Goal: Transaction & Acquisition: Purchase product/service

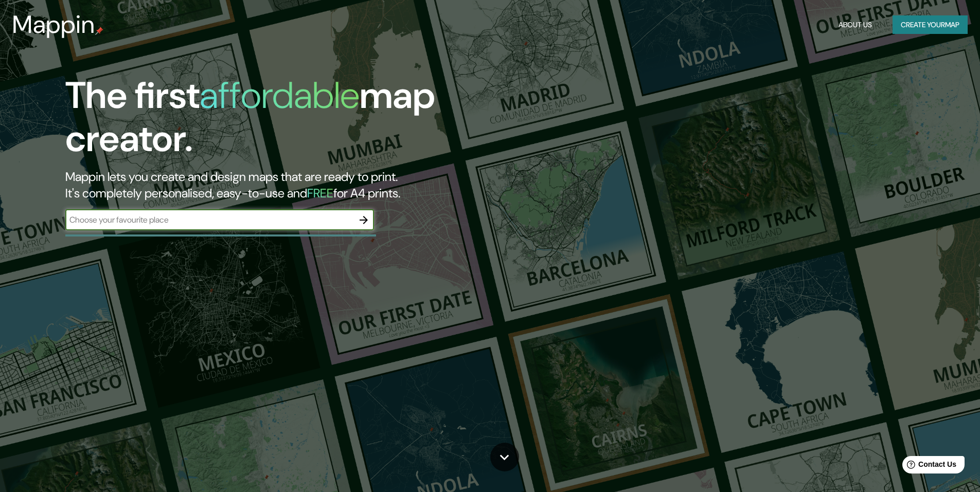
click at [276, 225] on input "text" at bounding box center [209, 220] width 288 height 12
type input "chorrillos lima [GEOGRAPHIC_DATA]"
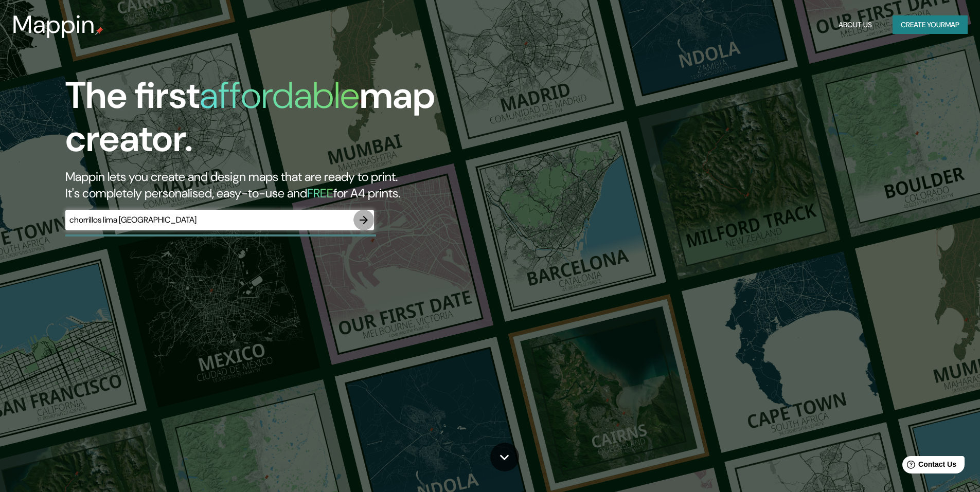
click at [361, 216] on icon "button" at bounding box center [364, 220] width 12 height 12
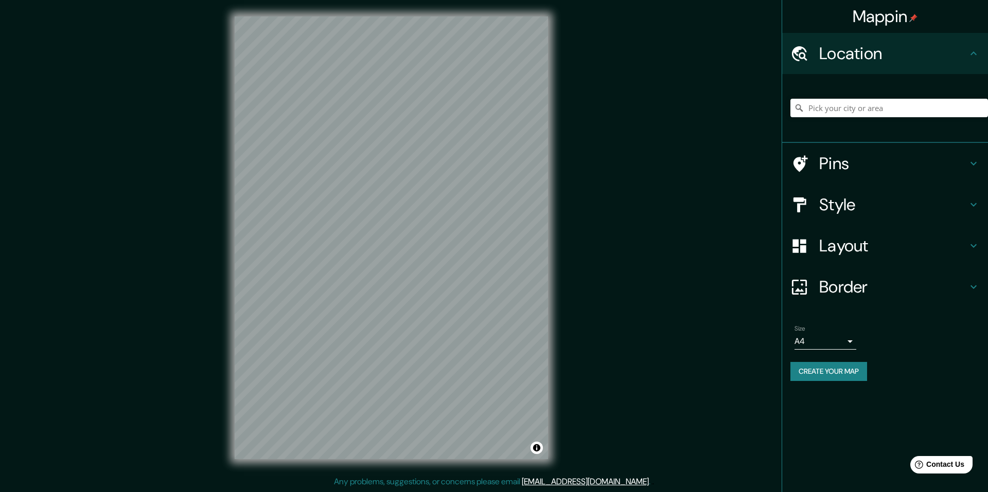
click at [932, 242] on h4 "Layout" at bounding box center [893, 246] width 148 height 21
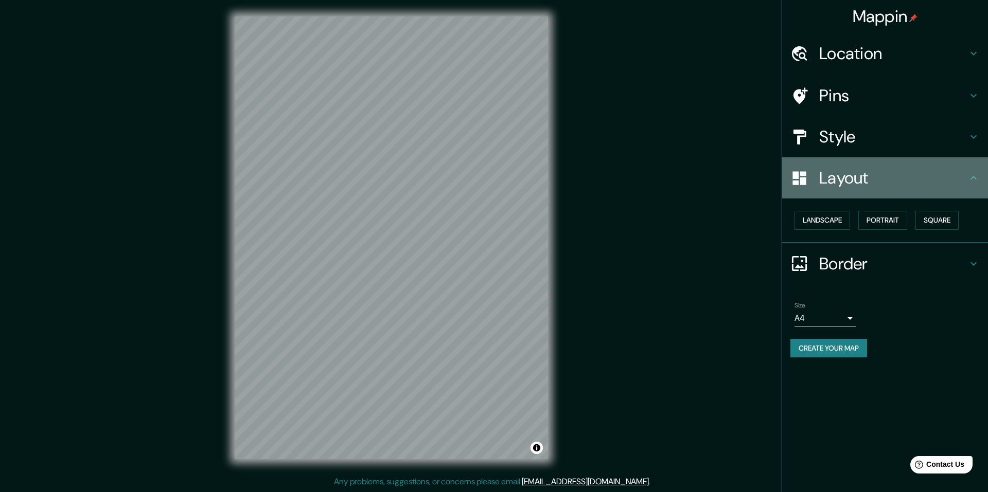
click at [972, 179] on icon at bounding box center [973, 178] width 12 height 12
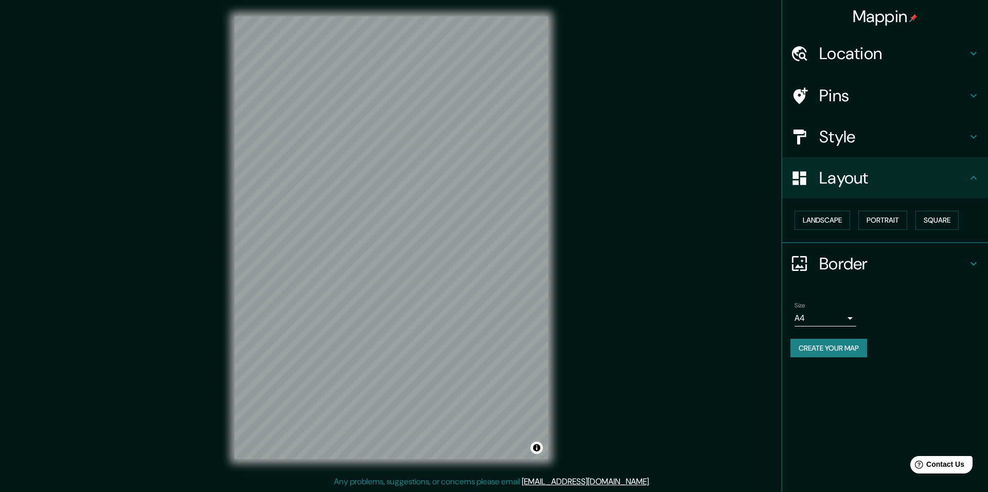
click at [973, 259] on icon at bounding box center [973, 264] width 12 height 12
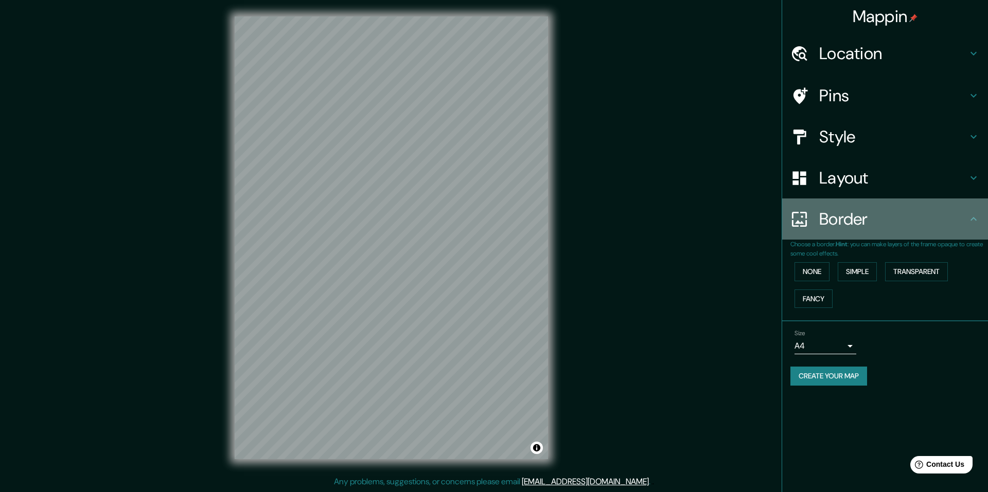
click at [970, 219] on icon at bounding box center [973, 219] width 12 height 12
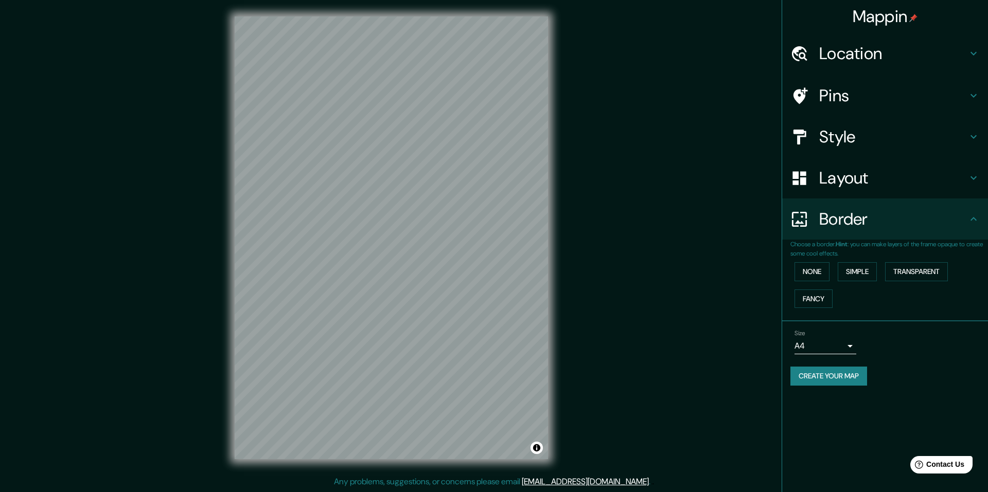
click at [913, 125] on div "Style" at bounding box center [885, 136] width 206 height 41
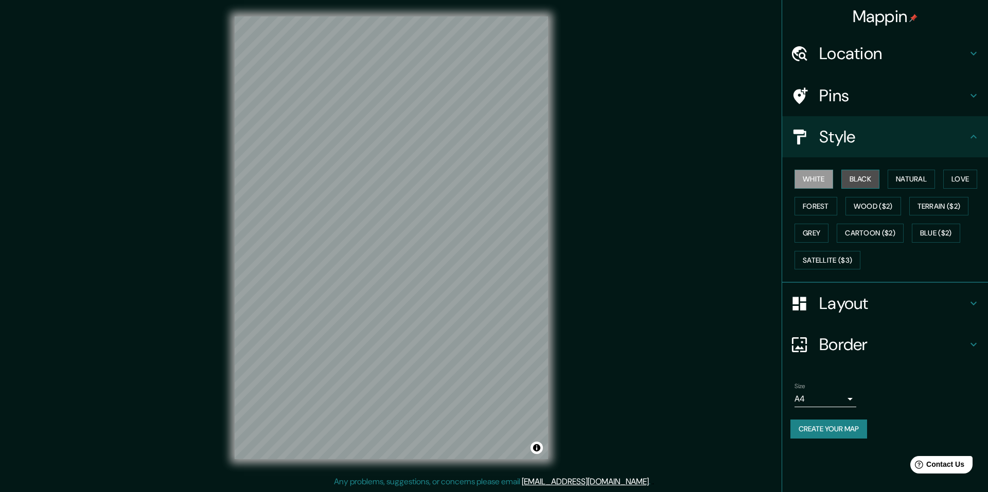
click at [870, 175] on button "Black" at bounding box center [860, 179] width 39 height 19
click at [896, 176] on button "Natural" at bounding box center [911, 179] width 47 height 19
click at [965, 179] on button "Love" at bounding box center [960, 179] width 34 height 19
click at [914, 178] on button "Natural" at bounding box center [911, 179] width 47 height 19
click at [823, 207] on button "Forest" at bounding box center [815, 206] width 43 height 19
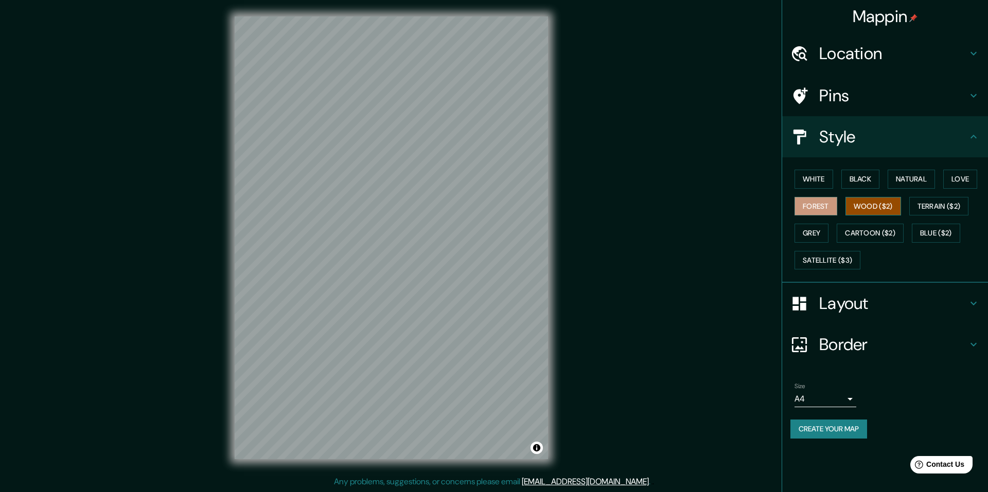
click at [867, 203] on button "Wood ($2)" at bounding box center [873, 206] width 56 height 19
click at [827, 203] on button "Forest" at bounding box center [815, 206] width 43 height 19
click at [931, 206] on button "Terrain ($2)" at bounding box center [939, 206] width 60 height 19
click at [812, 239] on button "Grey" at bounding box center [811, 233] width 34 height 19
click at [817, 179] on button "White" at bounding box center [813, 179] width 39 height 19
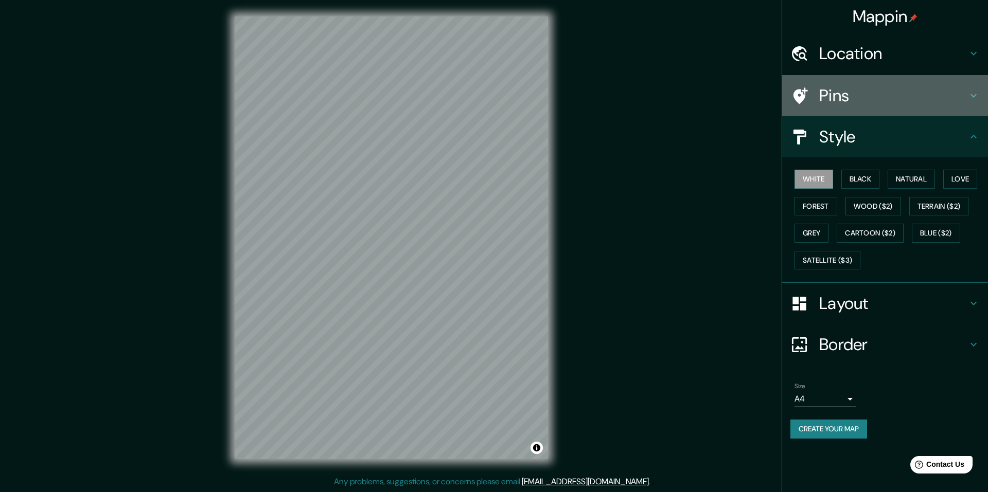
click at [908, 96] on h4 "Pins" at bounding box center [893, 95] width 148 height 21
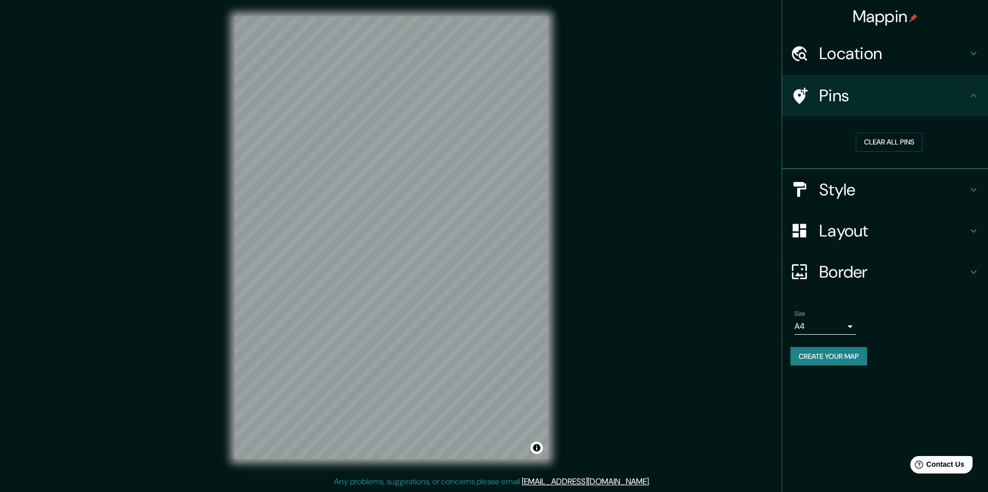
click at [908, 96] on h4 "Pins" at bounding box center [893, 95] width 148 height 21
click at [927, 60] on h4 "Location" at bounding box center [893, 53] width 148 height 21
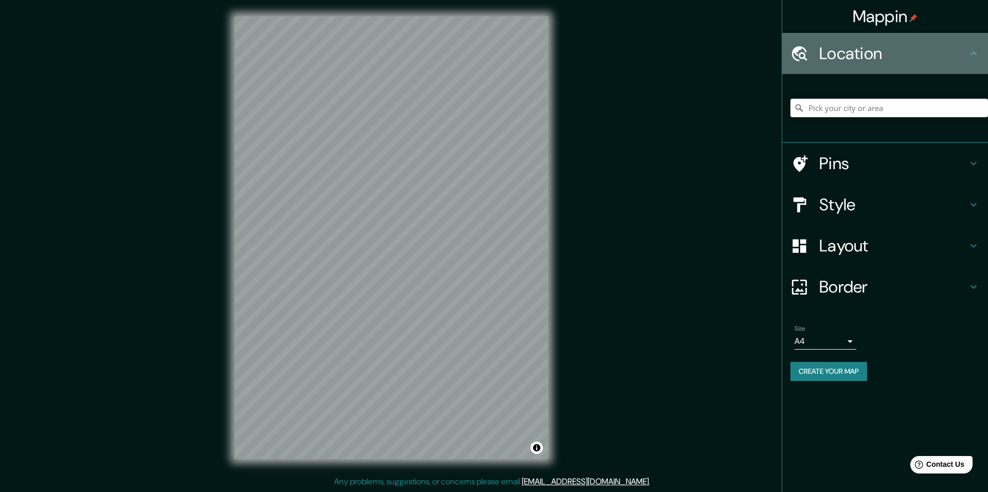
click at [927, 56] on h4 "Location" at bounding box center [893, 53] width 148 height 21
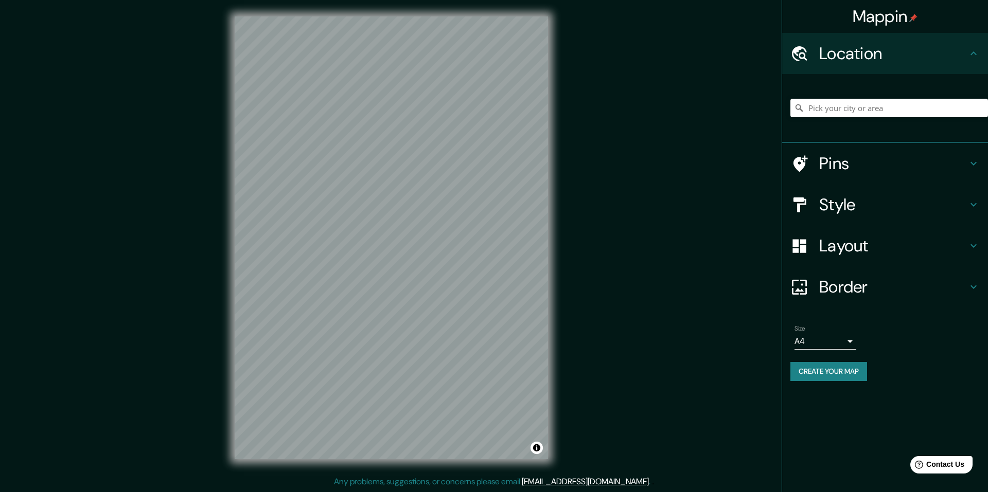
click at [907, 284] on h4 "Border" at bounding box center [893, 287] width 148 height 21
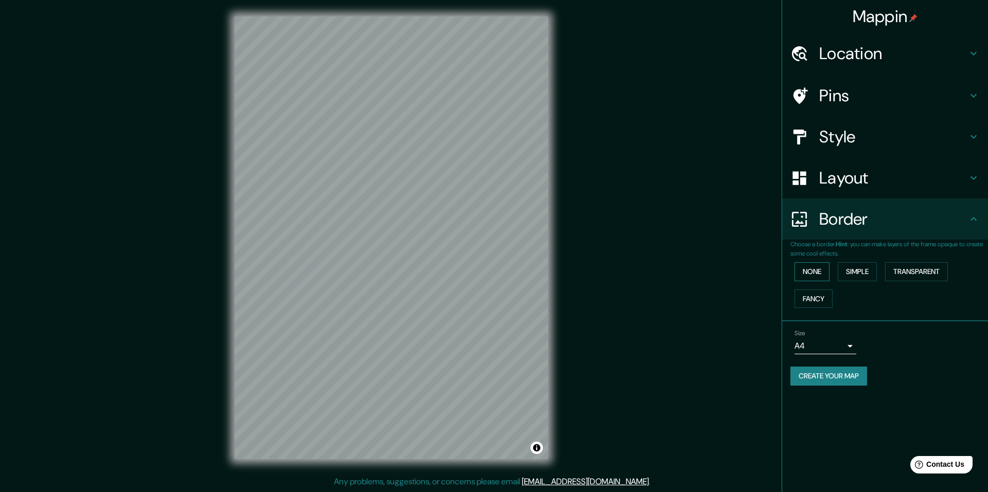
click at [824, 268] on button "None" at bounding box center [811, 271] width 35 height 19
click at [848, 269] on button "Simple" at bounding box center [857, 271] width 39 height 19
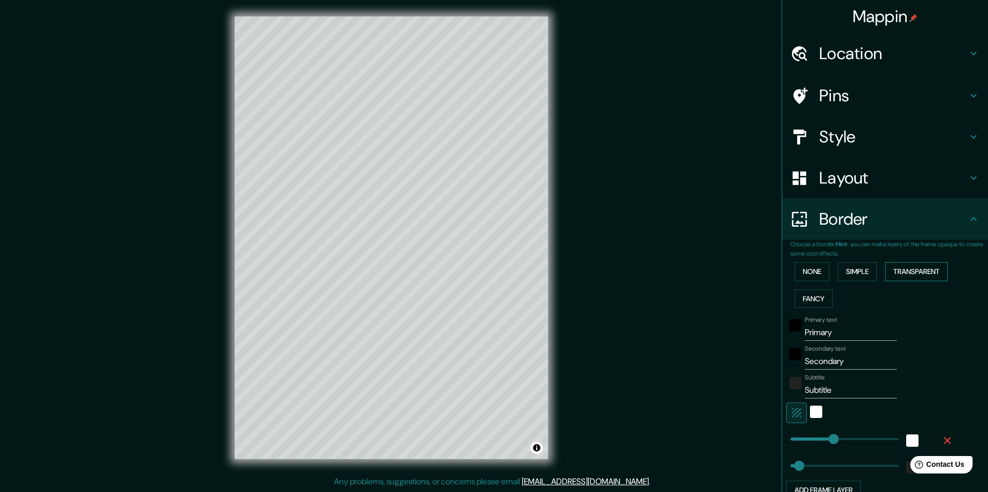
click at [906, 270] on button "Transparent" at bounding box center [916, 271] width 63 height 19
click at [808, 296] on button "Fancy" at bounding box center [813, 299] width 38 height 19
click at [809, 267] on button "None" at bounding box center [811, 271] width 35 height 19
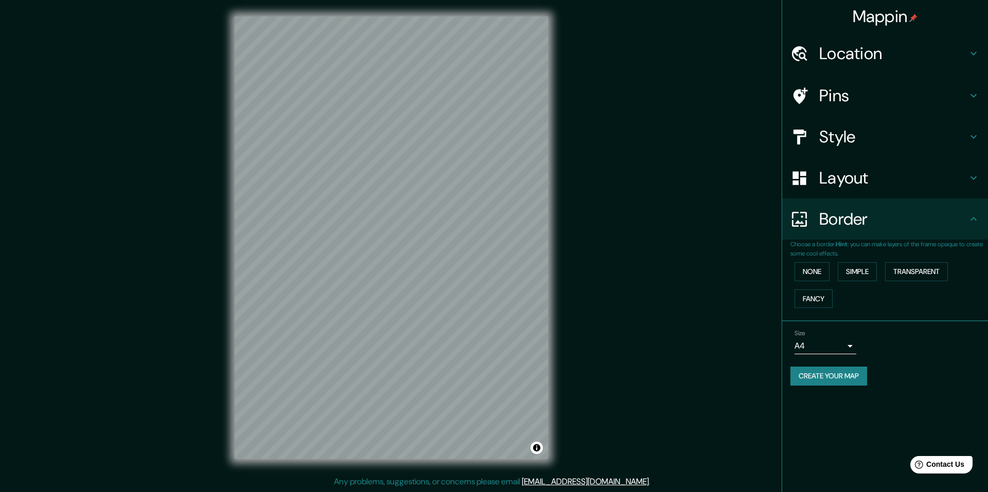
click at [848, 348] on body "Mappin Location Pins Style Layout Border Choose a border. Hint : you can make l…" at bounding box center [494, 246] width 988 height 492
click at [830, 381] on li "A3" at bounding box center [825, 386] width 62 height 19
click at [849, 377] on button "Create your map" at bounding box center [828, 376] width 77 height 19
drag, startPoint x: 452, startPoint y: 326, endPoint x: 448, endPoint y: 318, distance: 8.1
click at [448, 321] on div at bounding box center [448, 325] width 8 height 8
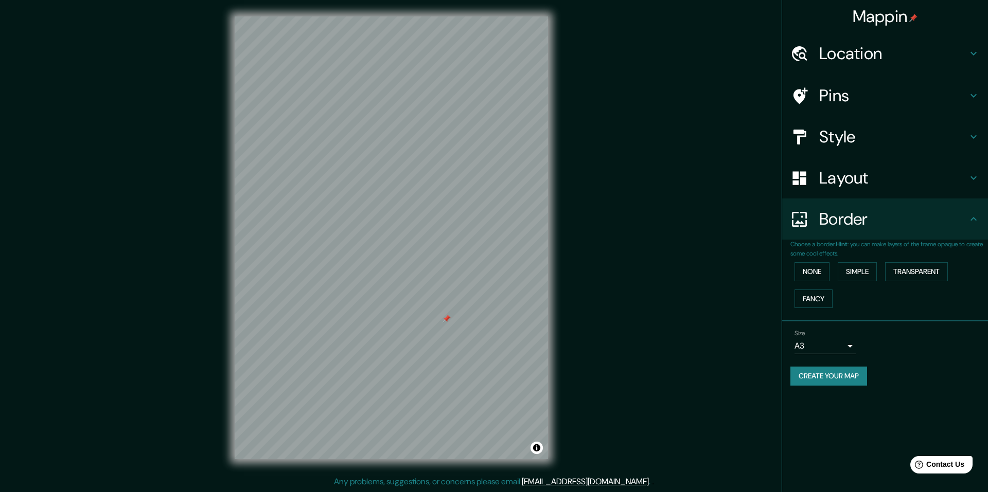
click at [447, 317] on div at bounding box center [446, 319] width 8 height 8
click at [830, 375] on button "Create your map" at bounding box center [828, 376] width 77 height 19
click at [841, 367] on div "Create your map" at bounding box center [884, 376] width 189 height 19
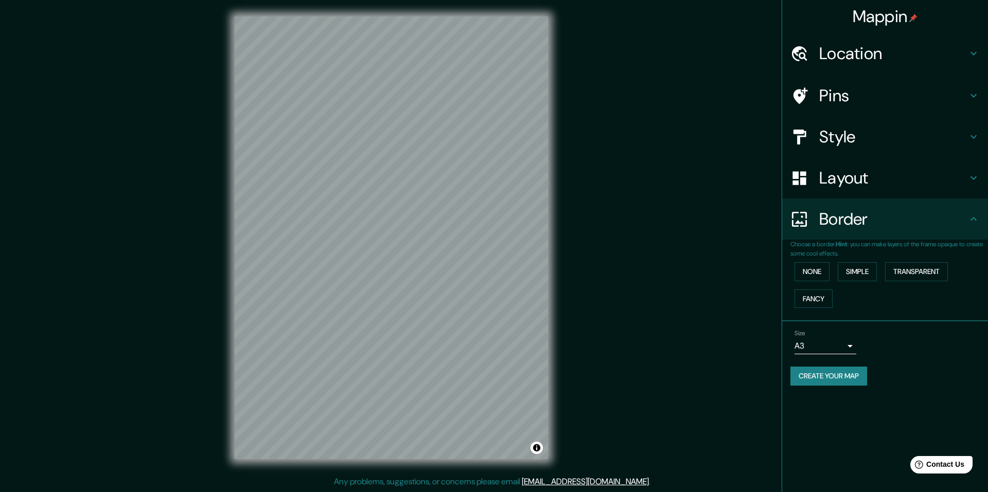
click at [849, 346] on body "Mappin Location Pins Style Layout Border Choose a border. Hint : you can make l…" at bounding box center [494, 246] width 988 height 492
click at [837, 366] on li "A4" at bounding box center [825, 368] width 62 height 19
click at [863, 376] on button "Create your map" at bounding box center [828, 376] width 77 height 19
click at [540, 447] on button "Toggle attribution" at bounding box center [536, 448] width 12 height 12
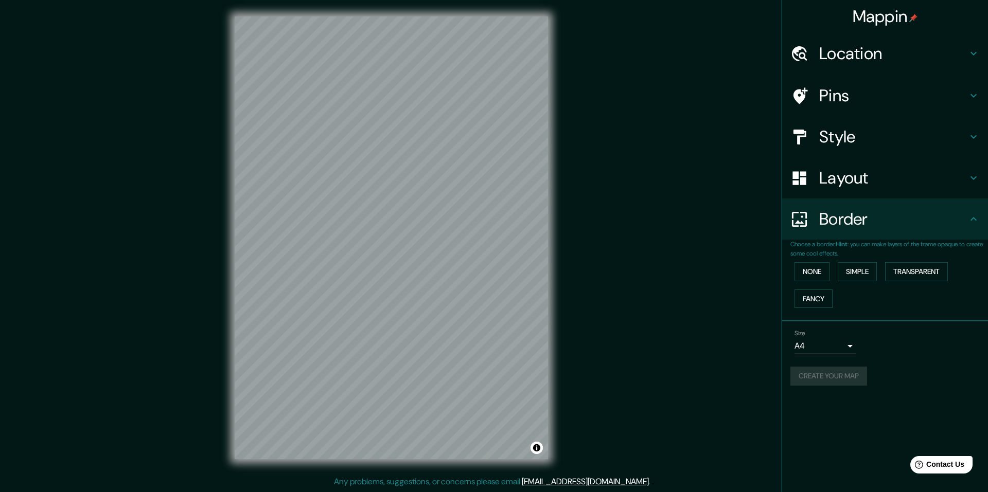
click at [849, 372] on div "Create your map" at bounding box center [884, 376] width 189 height 19
click at [851, 379] on div "Create your map" at bounding box center [884, 376] width 189 height 19
click at [836, 352] on body "Mappin Location Pins Style Layout Border Choose a border. Hint : you can make l…" at bounding box center [494, 246] width 988 height 492
click at [830, 383] on li "A3" at bounding box center [825, 386] width 62 height 19
click at [867, 374] on div "Create your map" at bounding box center [884, 376] width 189 height 19
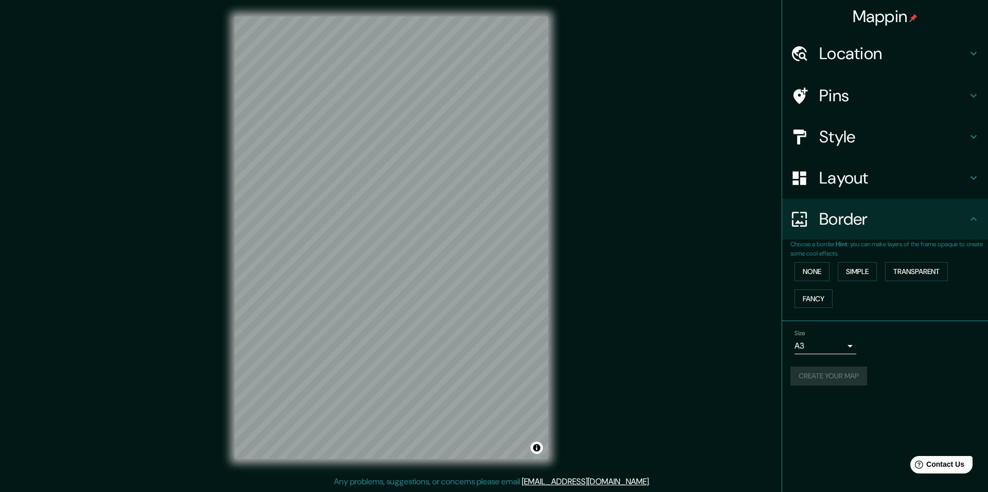
click at [857, 374] on div "Create your map" at bounding box center [884, 376] width 189 height 19
click at [811, 277] on button "None" at bounding box center [811, 271] width 35 height 19
click at [947, 221] on h4 "Border" at bounding box center [893, 219] width 148 height 21
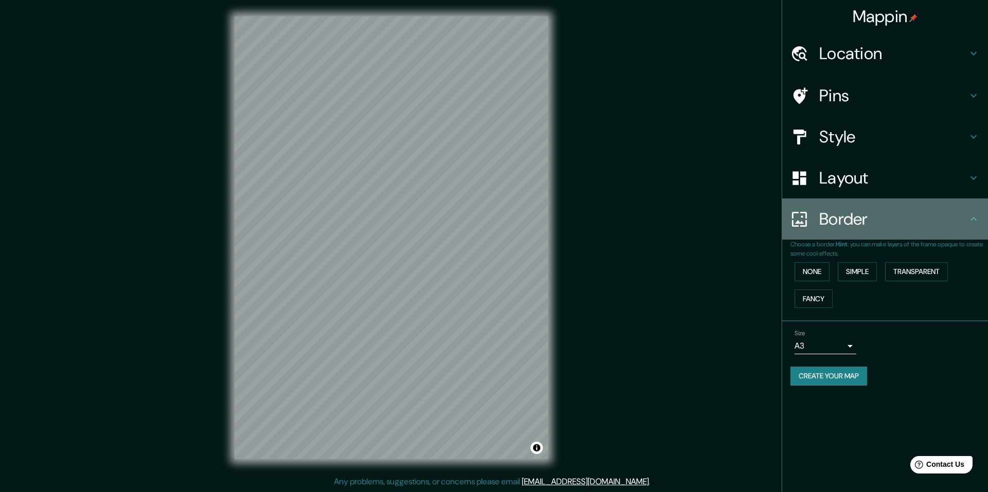
click at [977, 221] on icon at bounding box center [973, 219] width 12 height 12
click at [974, 221] on icon at bounding box center [973, 219] width 12 height 12
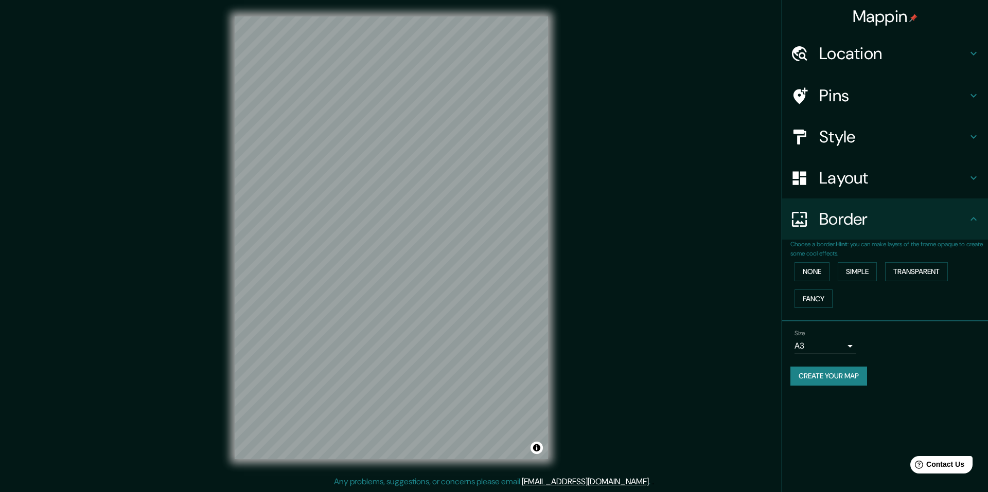
click at [974, 221] on icon at bounding box center [973, 219] width 12 height 12
click at [967, 385] on div "Create your map" at bounding box center [884, 376] width 189 height 19
click at [960, 386] on div "Size A3 a4 Create your map" at bounding box center [884, 360] width 189 height 68
click at [958, 386] on div "Size A3 a4 Create your map" at bounding box center [884, 360] width 189 height 68
click at [950, 191] on div "Layout" at bounding box center [885, 177] width 206 height 41
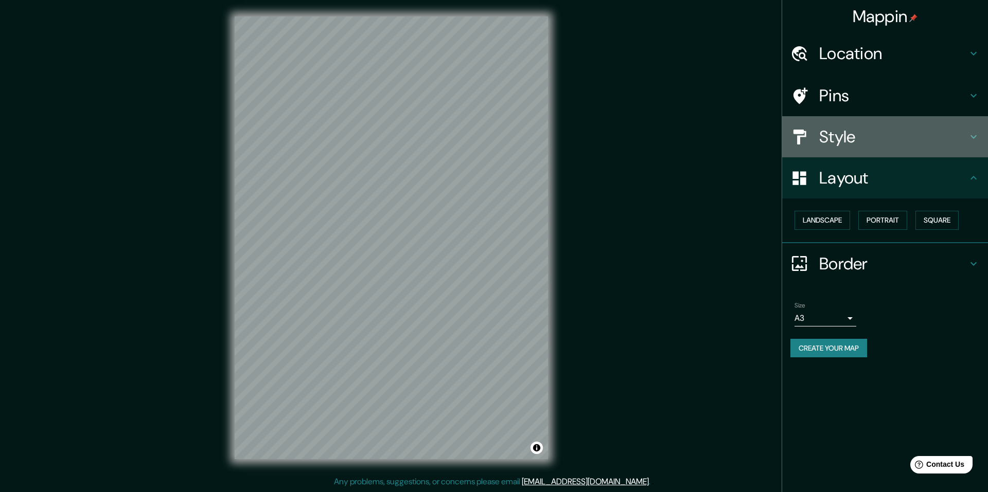
click at [961, 137] on h4 "Style" at bounding box center [893, 137] width 148 height 21
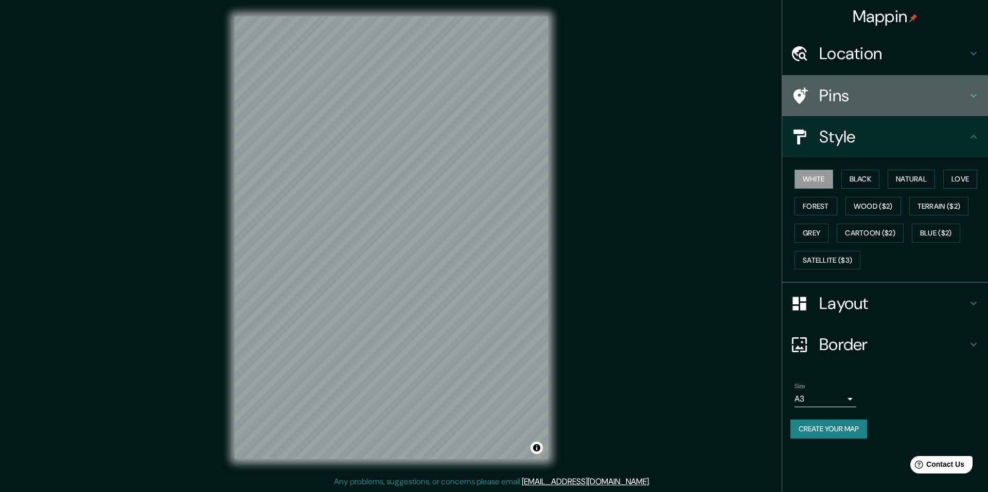
click at [958, 103] on h4 "Pins" at bounding box center [893, 95] width 148 height 21
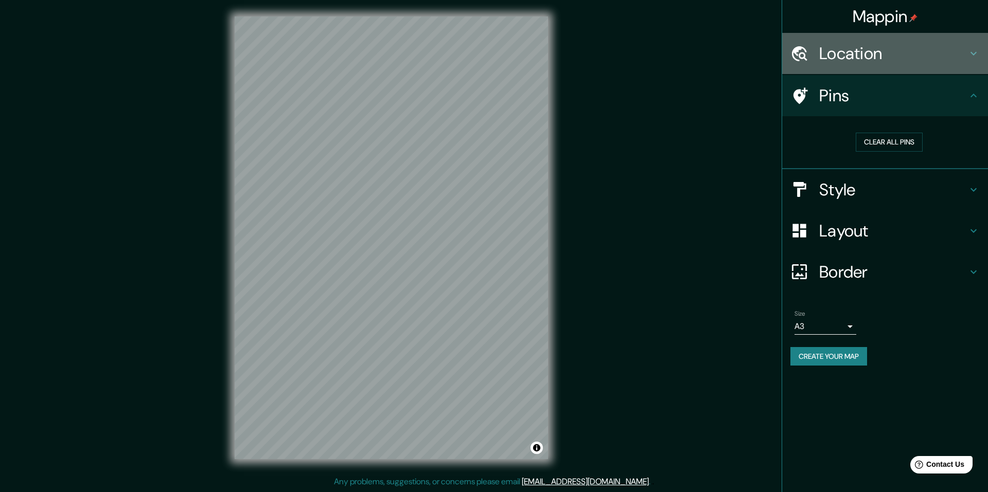
click at [954, 67] on div "Location" at bounding box center [885, 53] width 206 height 41
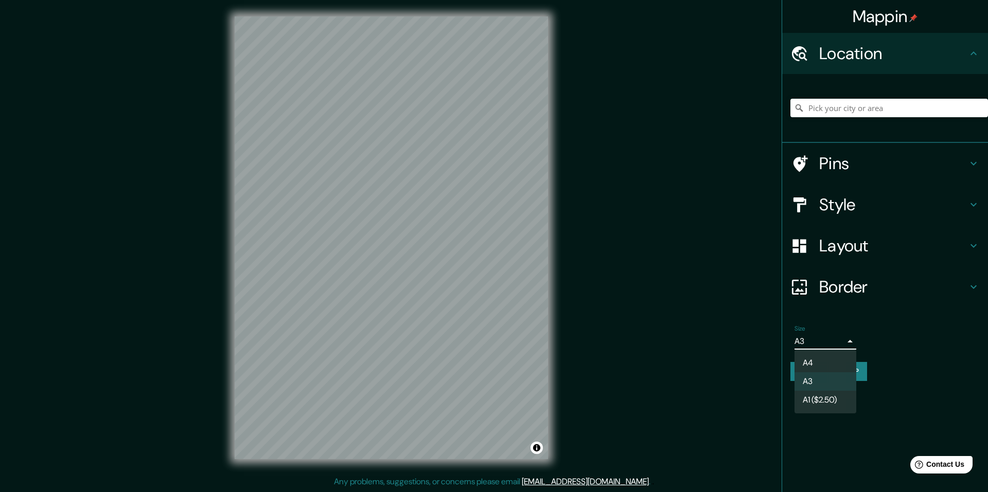
click at [843, 346] on body "Mappin Location Pins Style Layout Border Choose a border. Hint : you can make l…" at bounding box center [494, 246] width 988 height 492
click at [842, 361] on li "A4" at bounding box center [825, 363] width 62 height 19
click at [844, 340] on body "Mappin Location Pins Style Layout Border Choose a border. Hint : you can make l…" at bounding box center [494, 246] width 988 height 492
click at [832, 380] on li "A3" at bounding box center [825, 382] width 62 height 19
type input "a4"
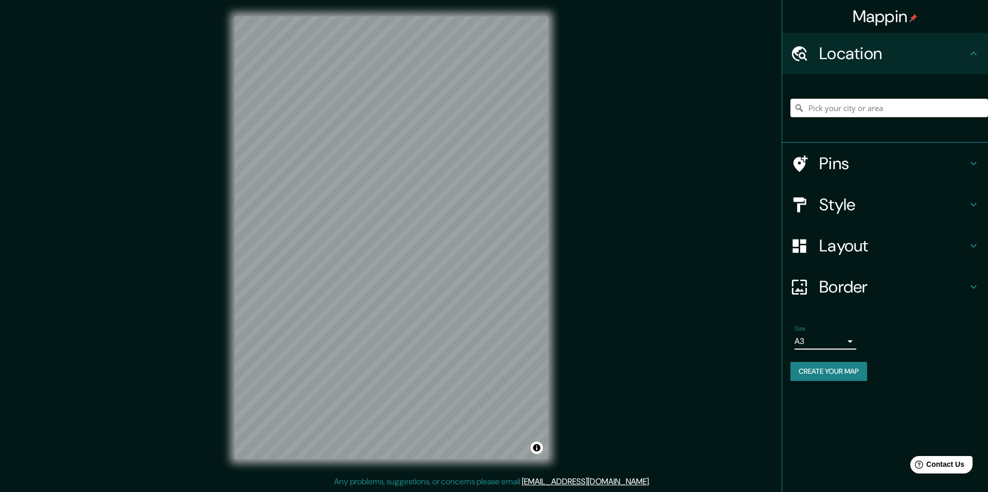
click at [815, 377] on button "Create your map" at bounding box center [828, 371] width 77 height 19
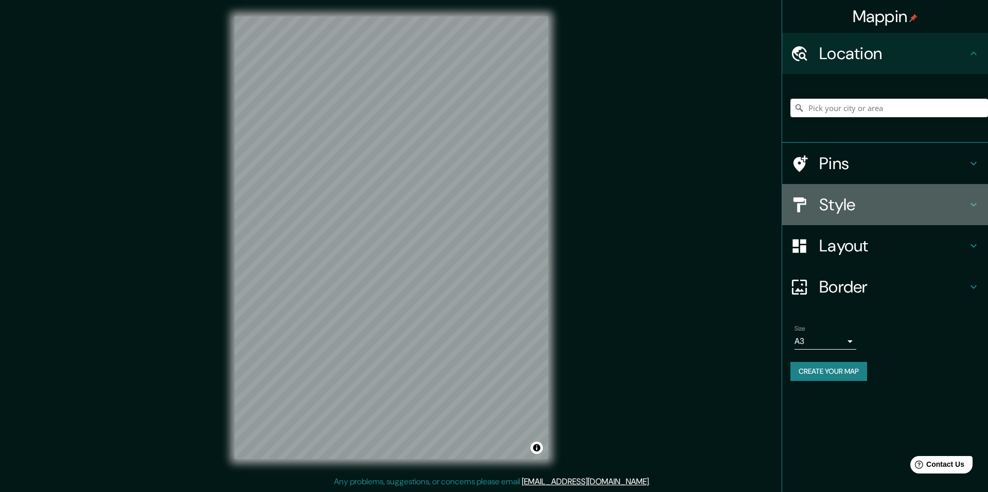
click at [933, 197] on h4 "Style" at bounding box center [893, 204] width 148 height 21
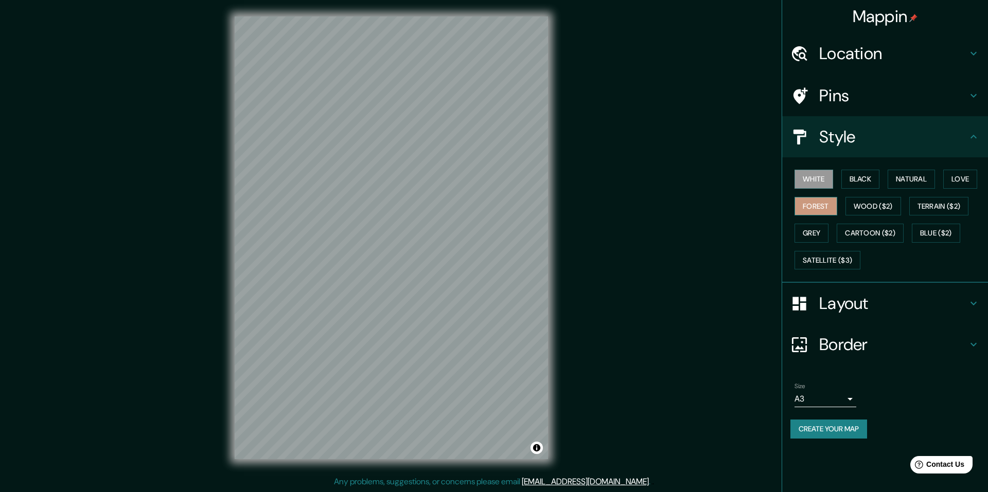
click at [835, 202] on button "Forest" at bounding box center [815, 206] width 43 height 19
click at [863, 183] on button "Black" at bounding box center [860, 179] width 39 height 19
click at [895, 179] on button "Natural" at bounding box center [911, 179] width 47 height 19
click at [866, 180] on button "Black" at bounding box center [860, 179] width 39 height 19
click at [818, 184] on button "White" at bounding box center [813, 179] width 39 height 19
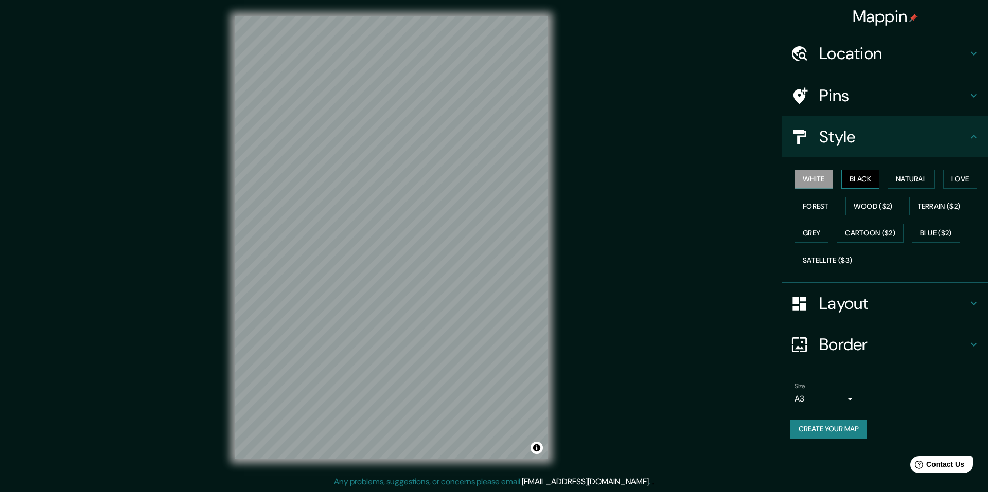
click at [868, 178] on button "Black" at bounding box center [860, 179] width 39 height 19
click at [957, 179] on button "Love" at bounding box center [960, 179] width 34 height 19
click at [850, 175] on button "Black" at bounding box center [860, 179] width 39 height 19
click at [952, 181] on button "Love" at bounding box center [960, 179] width 34 height 19
click at [864, 181] on button "Black" at bounding box center [860, 179] width 39 height 19
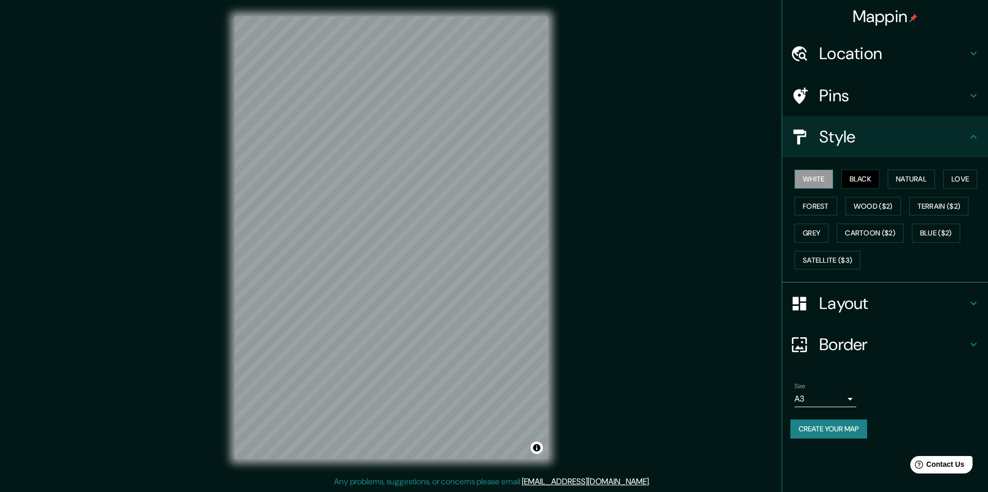
click at [820, 179] on button "White" at bounding box center [813, 179] width 39 height 19
click at [864, 178] on button "Black" at bounding box center [860, 179] width 39 height 19
click at [905, 296] on h4 "Layout" at bounding box center [893, 303] width 148 height 21
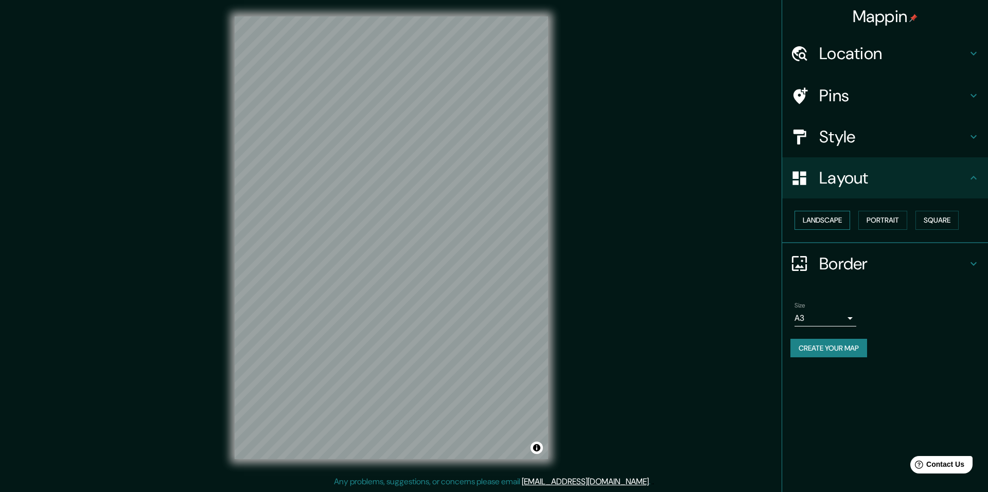
click at [832, 217] on button "Landscape" at bounding box center [822, 220] width 56 height 19
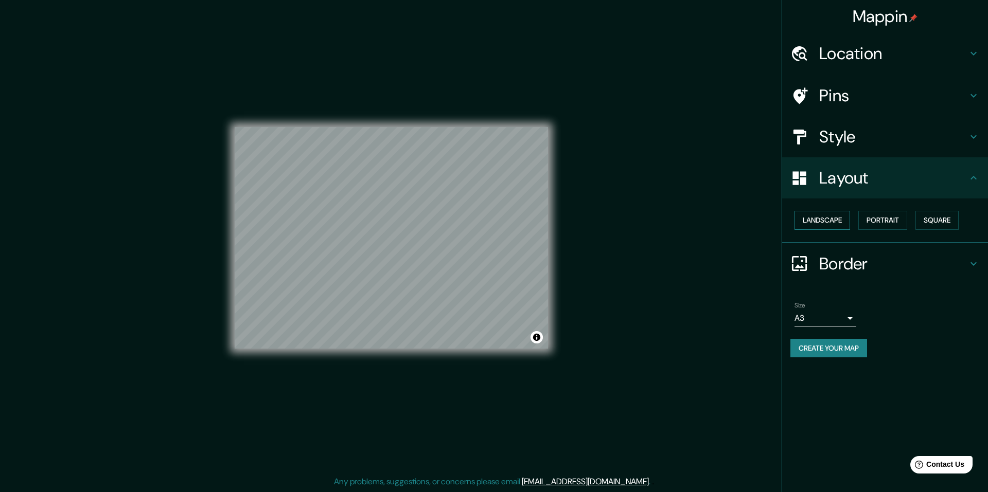
click at [832, 217] on button "Landscape" at bounding box center [822, 220] width 56 height 19
click at [868, 222] on button "Portrait" at bounding box center [882, 220] width 49 height 19
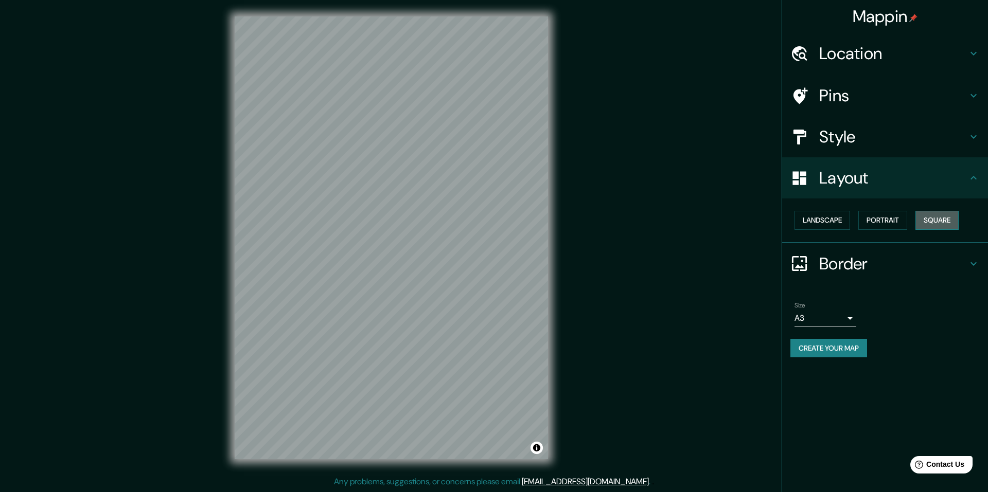
click at [943, 227] on button "Square" at bounding box center [936, 220] width 43 height 19
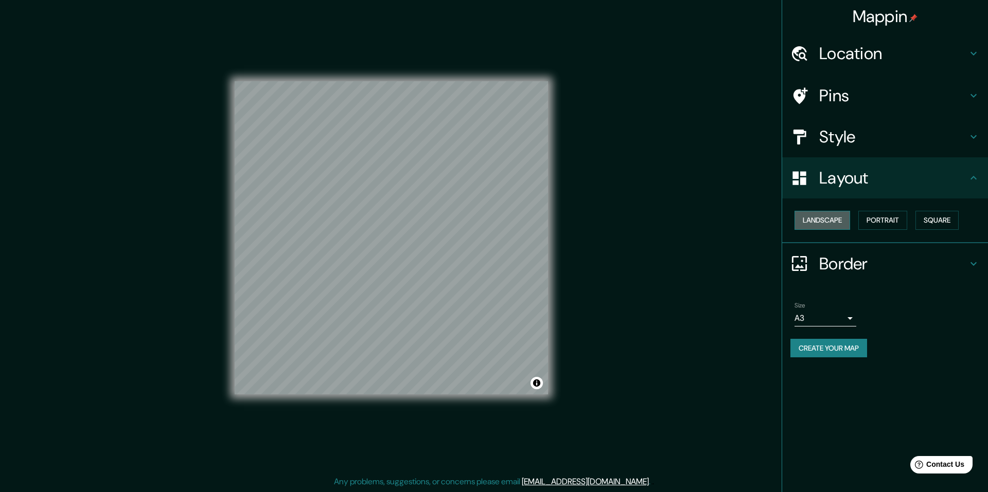
click at [832, 228] on button "Landscape" at bounding box center [822, 220] width 56 height 19
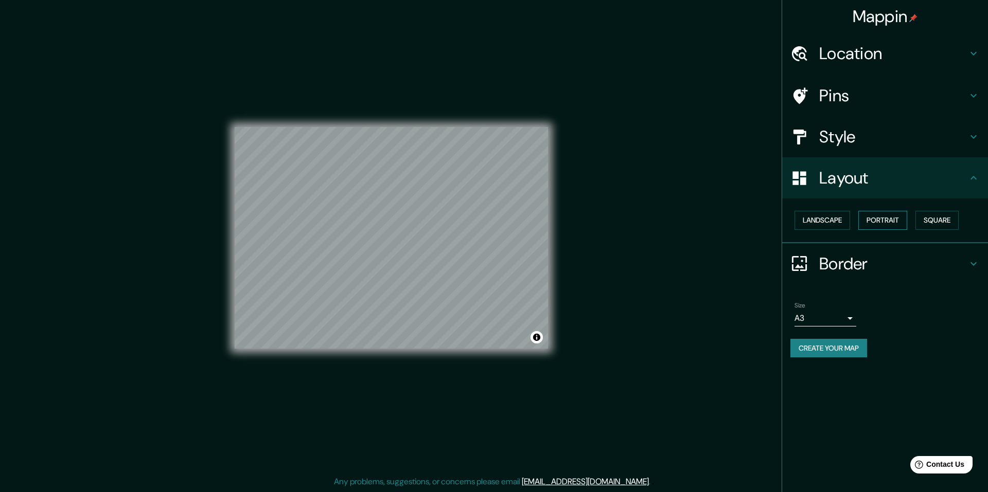
click at [881, 220] on button "Portrait" at bounding box center [882, 220] width 49 height 19
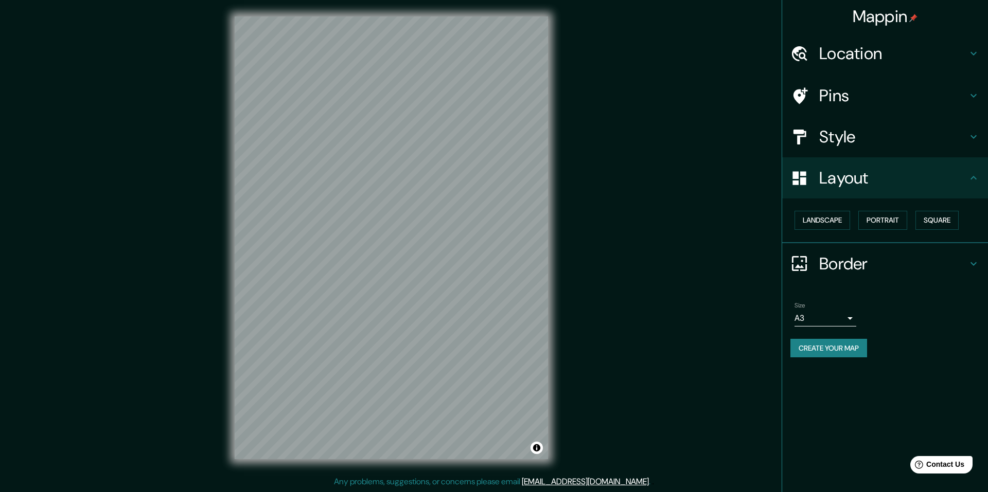
click at [925, 186] on h4 "Layout" at bounding box center [893, 178] width 148 height 21
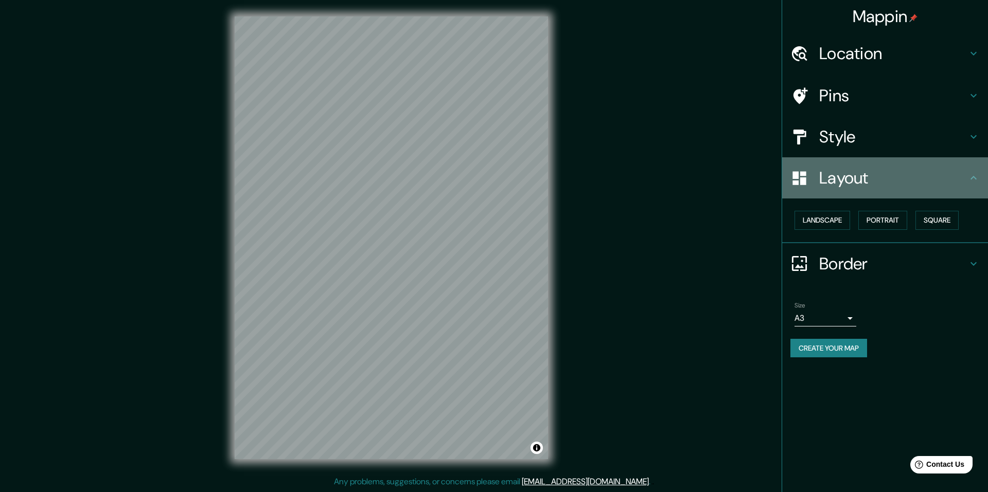
click at [913, 186] on h4 "Layout" at bounding box center [893, 178] width 148 height 21
click at [969, 185] on div "Layout" at bounding box center [885, 177] width 206 height 41
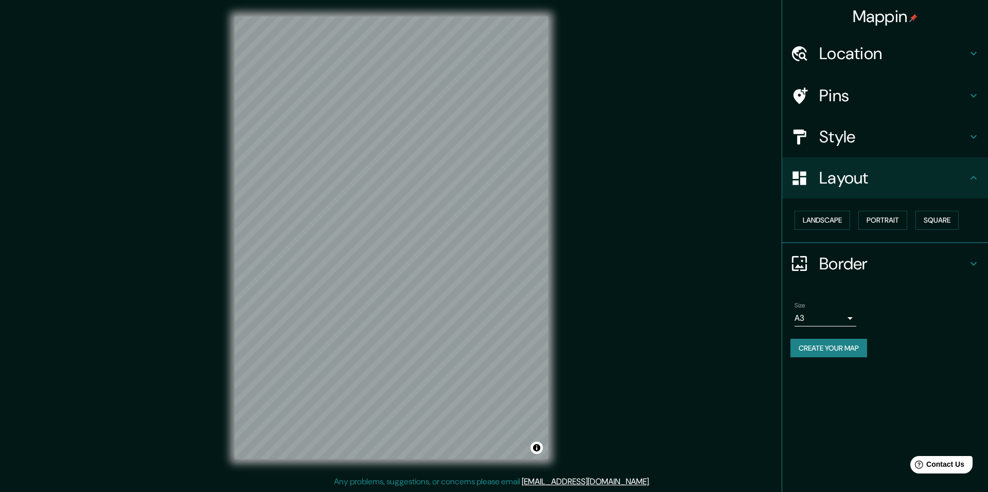
click at [972, 258] on icon at bounding box center [973, 264] width 12 height 12
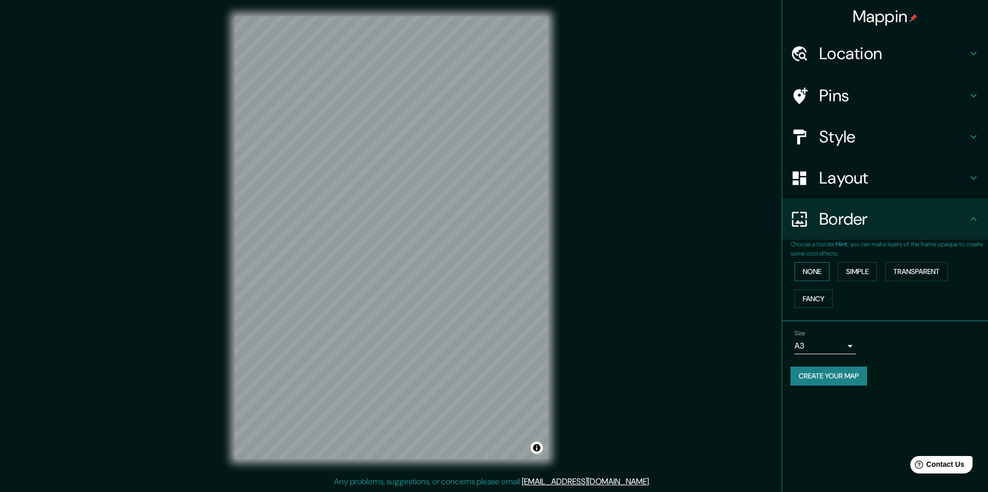
click at [804, 272] on button "None" at bounding box center [811, 271] width 35 height 19
click at [979, 222] on icon at bounding box center [973, 219] width 12 height 12
click at [931, 141] on h4 "Style" at bounding box center [893, 137] width 148 height 21
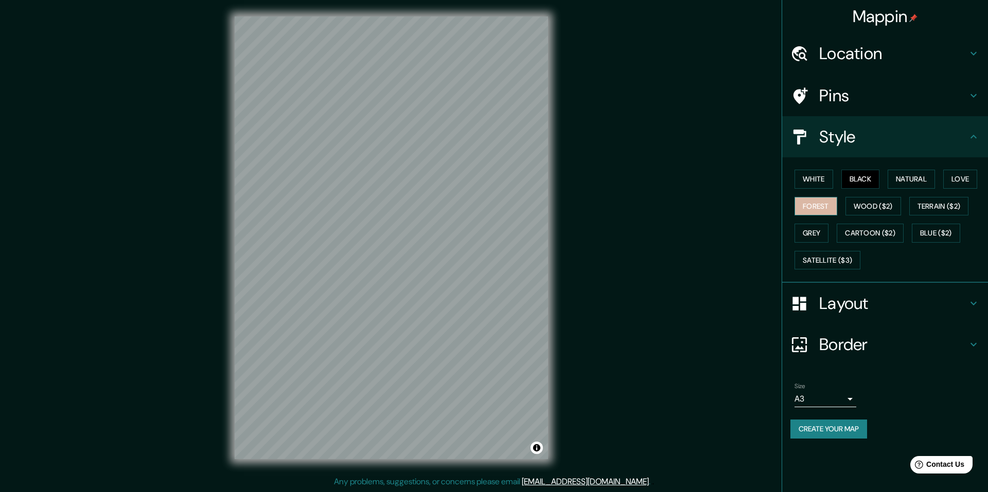
click at [821, 201] on button "Forest" at bounding box center [815, 206] width 43 height 19
click at [868, 185] on button "Black" at bounding box center [860, 179] width 39 height 19
click at [907, 178] on button "Natural" at bounding box center [911, 179] width 47 height 19
click at [874, 180] on button "Black" at bounding box center [860, 179] width 39 height 19
click at [815, 175] on button "White" at bounding box center [813, 179] width 39 height 19
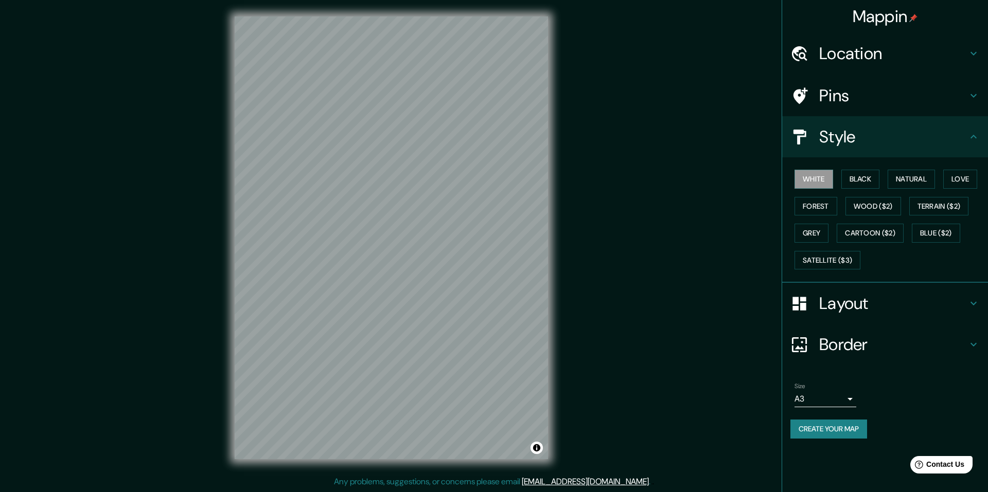
click at [964, 51] on h4 "Location" at bounding box center [893, 53] width 148 height 21
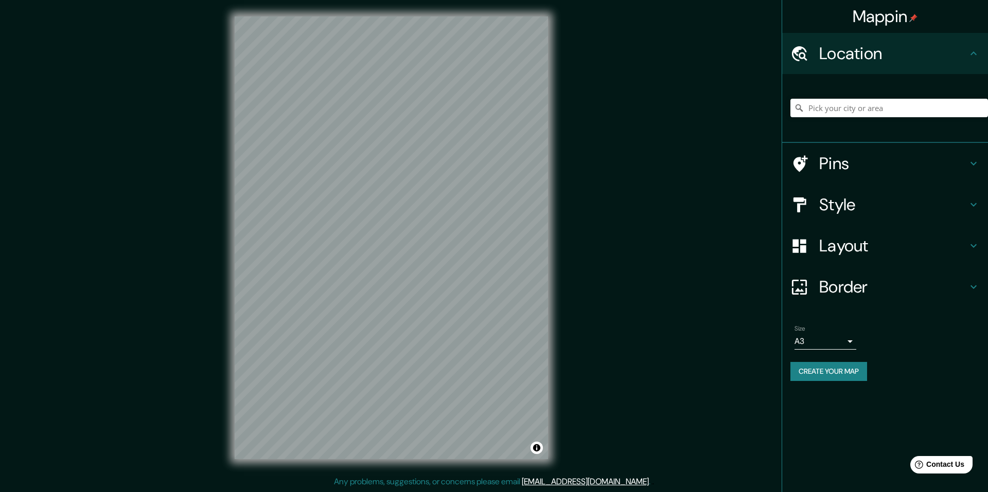
click at [964, 51] on h4 "Location" at bounding box center [893, 53] width 148 height 21
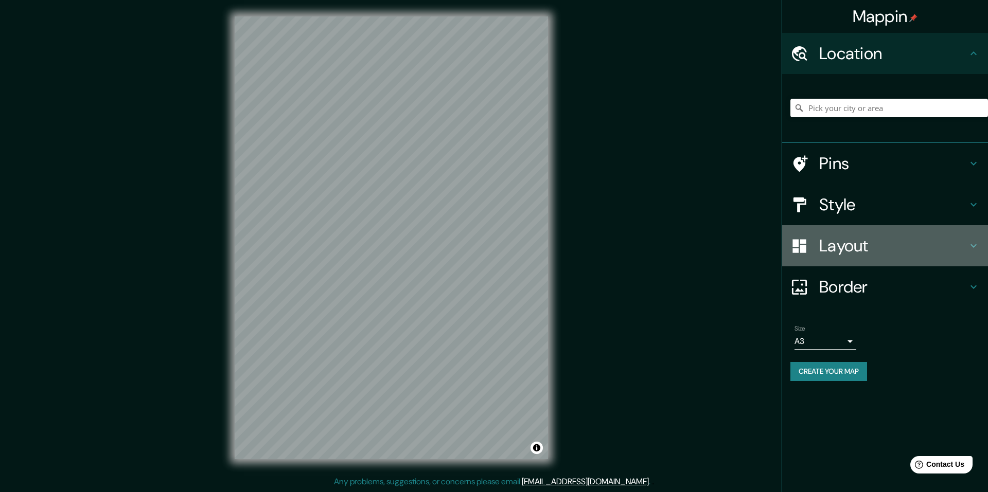
click at [959, 244] on h4 "Layout" at bounding box center [893, 246] width 148 height 21
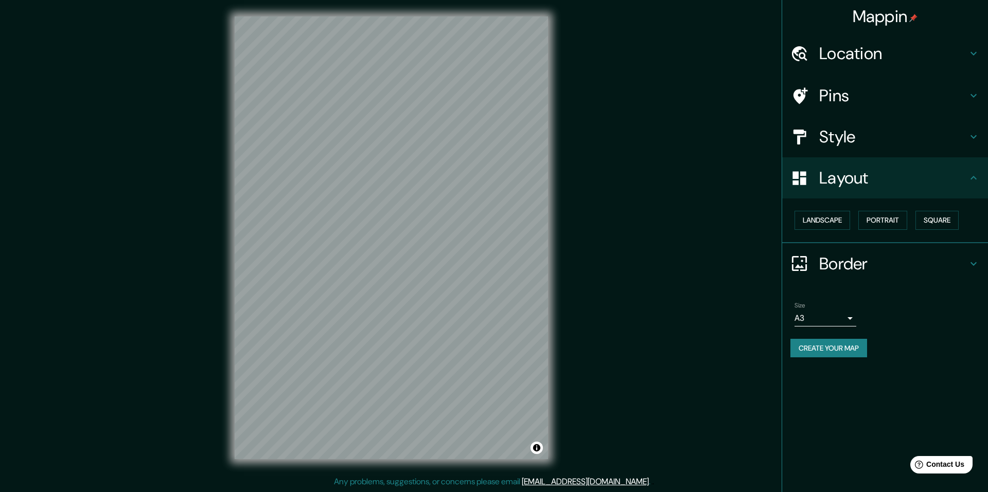
click at [962, 139] on h4 "Style" at bounding box center [893, 137] width 148 height 21
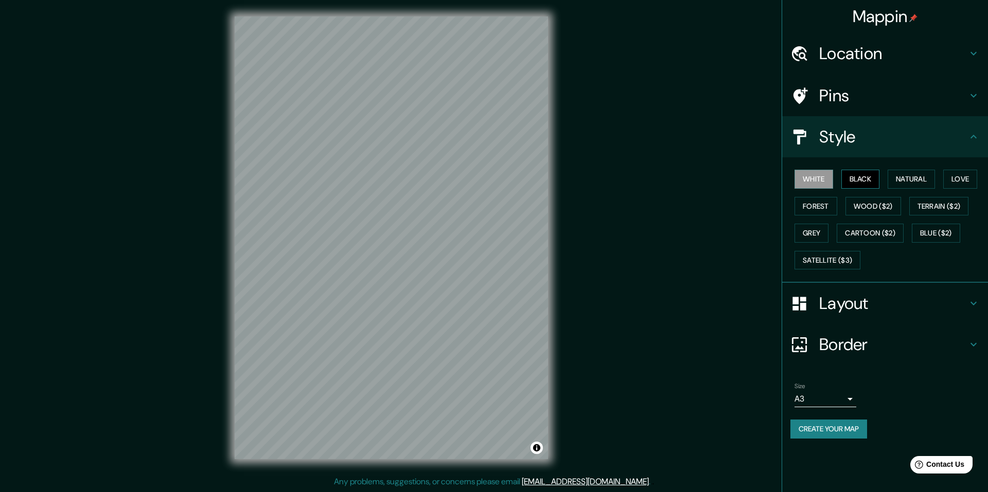
click at [856, 174] on button "Black" at bounding box center [860, 179] width 39 height 19
click at [833, 178] on button "White" at bounding box center [813, 179] width 39 height 19
click at [900, 79] on div "Pins" at bounding box center [885, 95] width 206 height 41
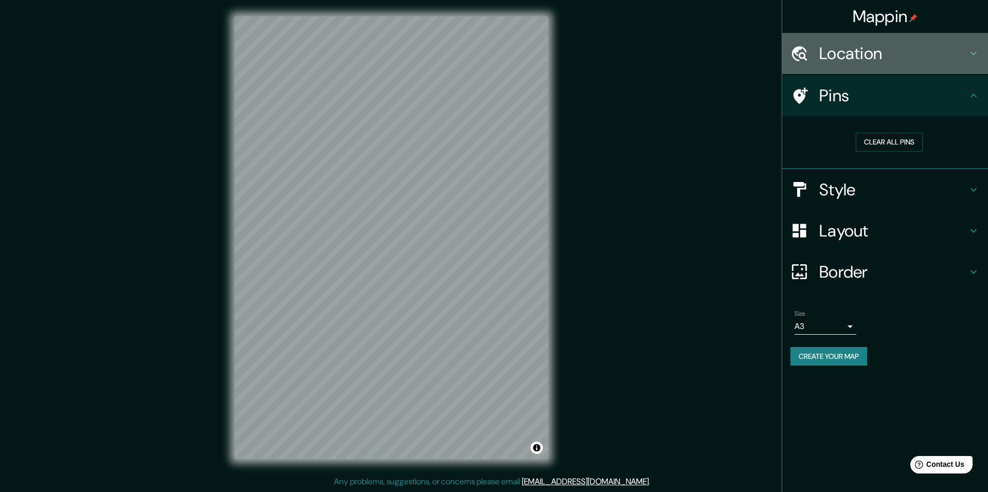
click at [911, 56] on h4 "Location" at bounding box center [893, 53] width 148 height 21
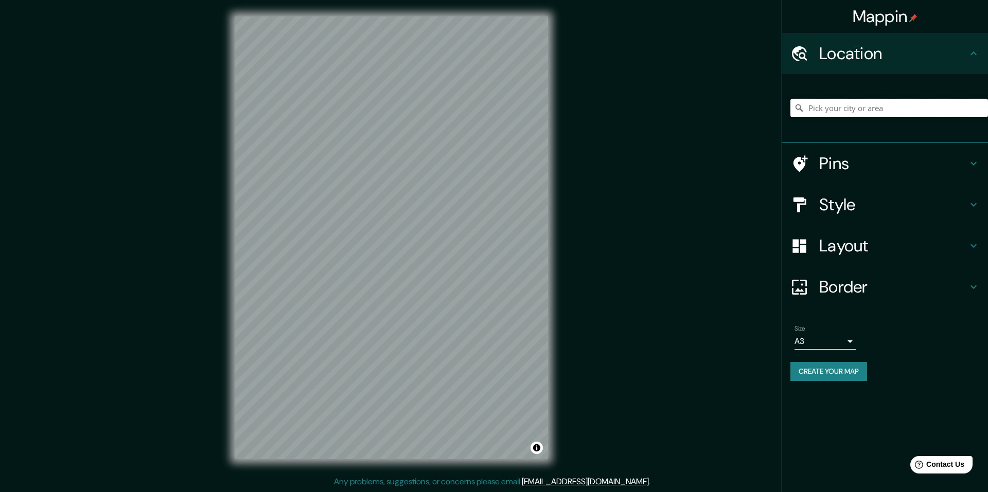
click at [901, 108] on input "Pick your city or area" at bounding box center [889, 108] width 198 height 19
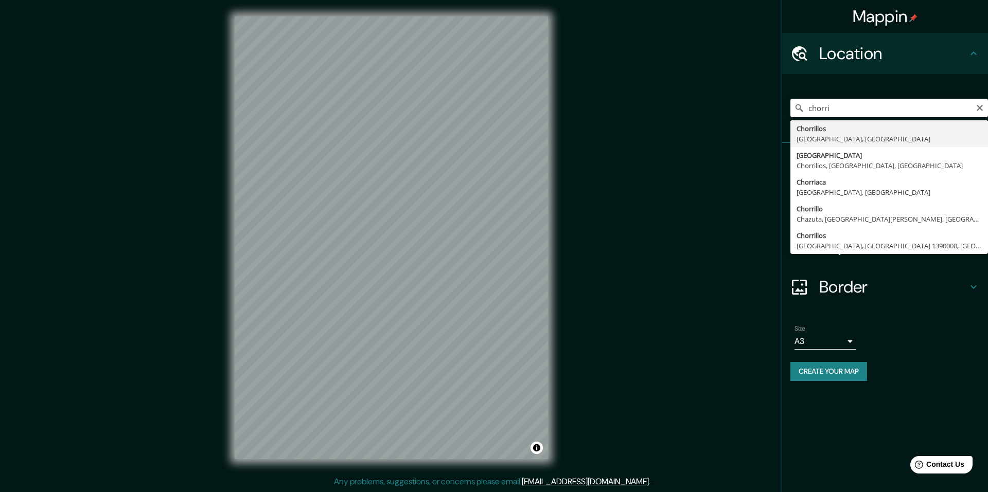
type input "Chorrillos, [GEOGRAPHIC_DATA], [GEOGRAPHIC_DATA]"
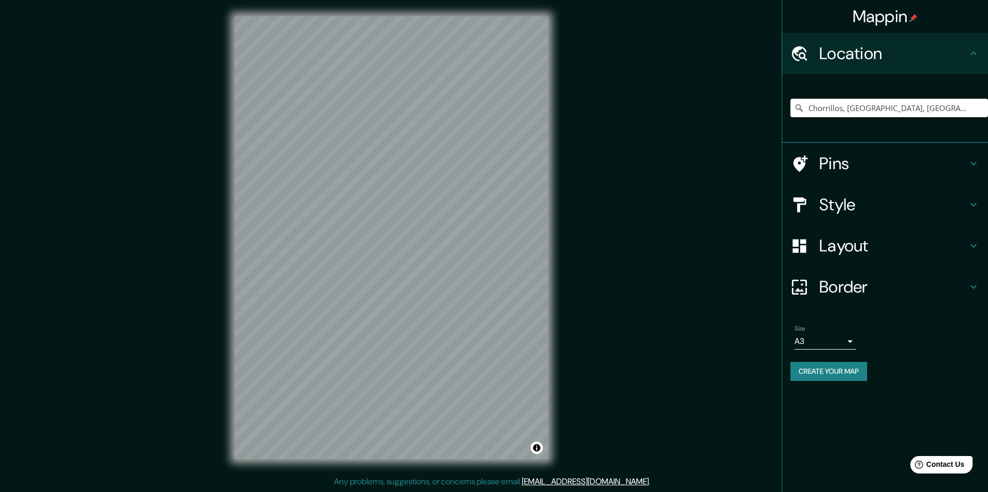
click at [636, 230] on div "Mappin Location [GEOGRAPHIC_DATA], [GEOGRAPHIC_DATA], [GEOGRAPHIC_DATA] Pins St…" at bounding box center [494, 246] width 988 height 492
click at [938, 105] on input "Chorrillos, [GEOGRAPHIC_DATA], [GEOGRAPHIC_DATA]" at bounding box center [889, 108] width 198 height 19
click at [763, 356] on div "Mappin Location [GEOGRAPHIC_DATA], [GEOGRAPHIC_DATA], [GEOGRAPHIC_DATA] Pins St…" at bounding box center [494, 246] width 988 height 492
drag, startPoint x: 549, startPoint y: 430, endPoint x: 620, endPoint y: 358, distance: 101.5
click at [620, 358] on div "Mappin Location [GEOGRAPHIC_DATA], [GEOGRAPHIC_DATA], [GEOGRAPHIC_DATA] Pins St…" at bounding box center [494, 246] width 988 height 492
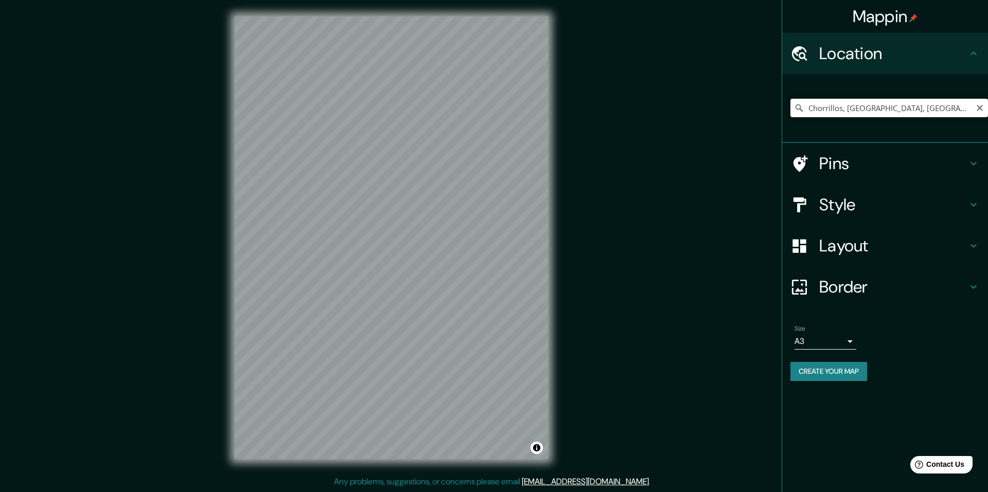
click at [958, 103] on input "Chorrillos, [GEOGRAPHIC_DATA], [GEOGRAPHIC_DATA]" at bounding box center [889, 108] width 198 height 19
click at [978, 108] on div "Chorrillos, [GEOGRAPHIC_DATA], [GEOGRAPHIC_DATA]" at bounding box center [889, 108] width 198 height 19
click at [980, 108] on icon "Clear" at bounding box center [980, 108] width 6 height 6
click at [887, 109] on input "Pick your city or area" at bounding box center [889, 108] width 198 height 19
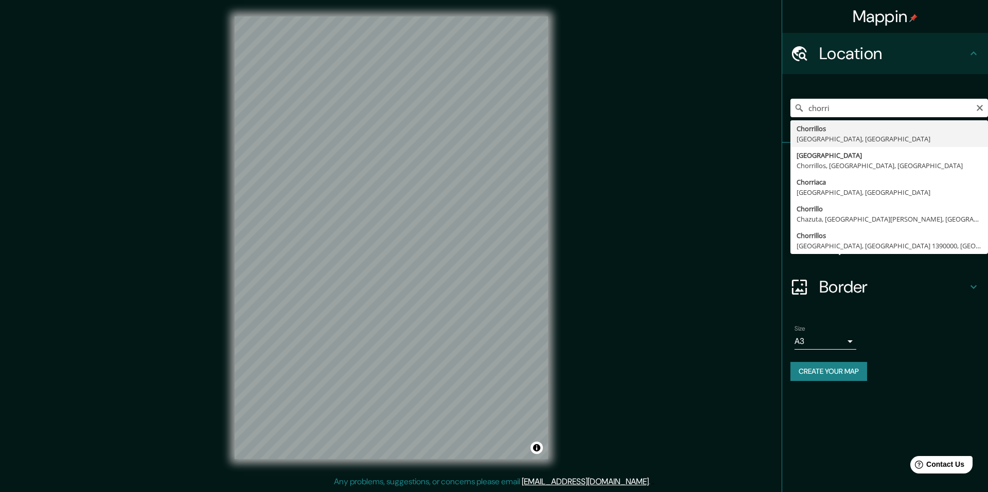
type input "Chorrillos, [GEOGRAPHIC_DATA], [GEOGRAPHIC_DATA]"
